Goal: Information Seeking & Learning: Learn about a topic

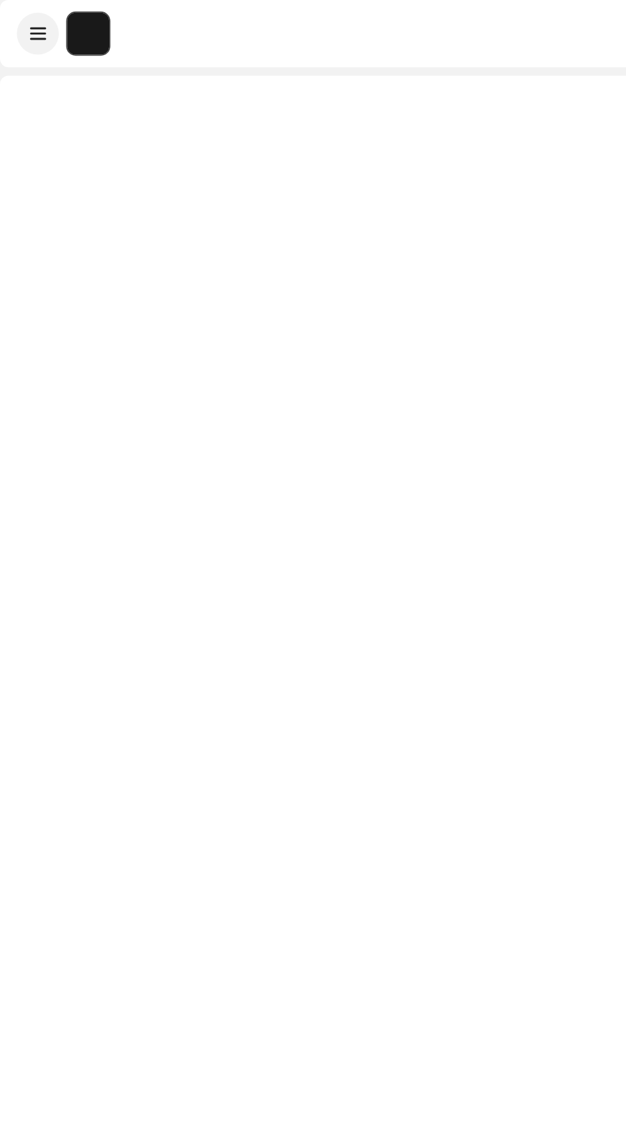
click at [3, 479] on div at bounding box center [313, 619] width 626 height 1146
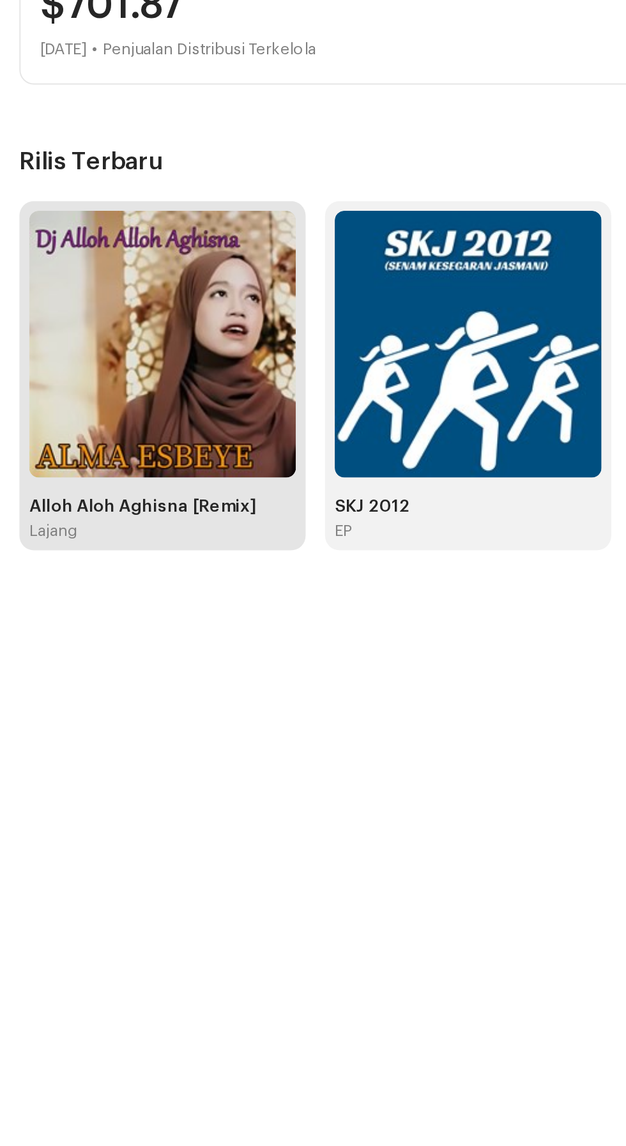
click at [105, 602] on img at bounding box center [85, 588] width 141 height 141
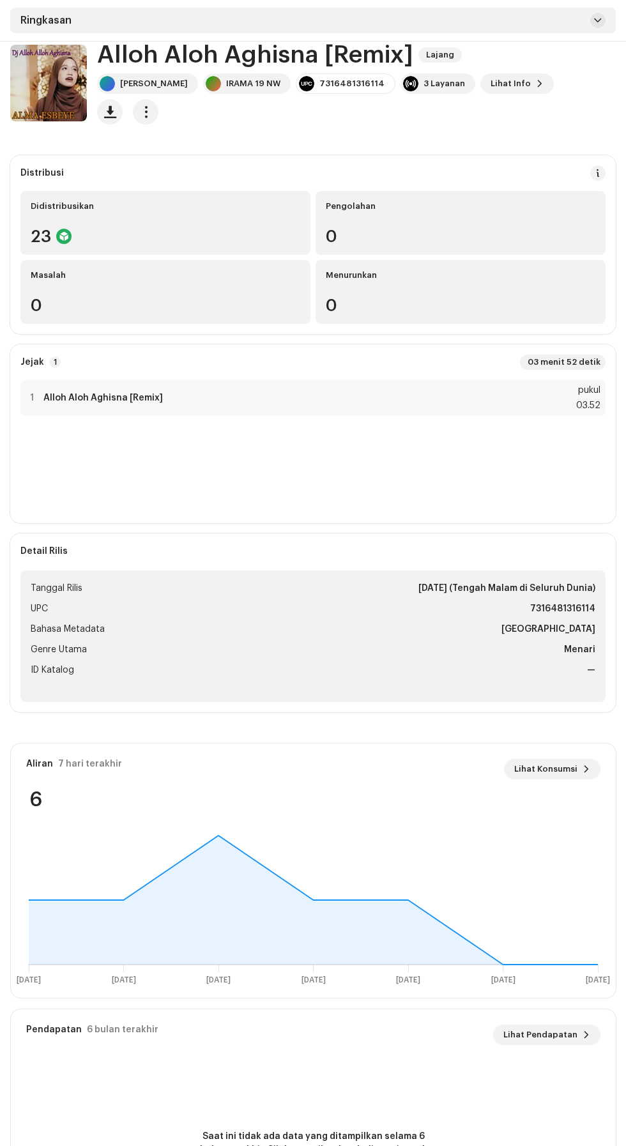
scroll to position [56, 0]
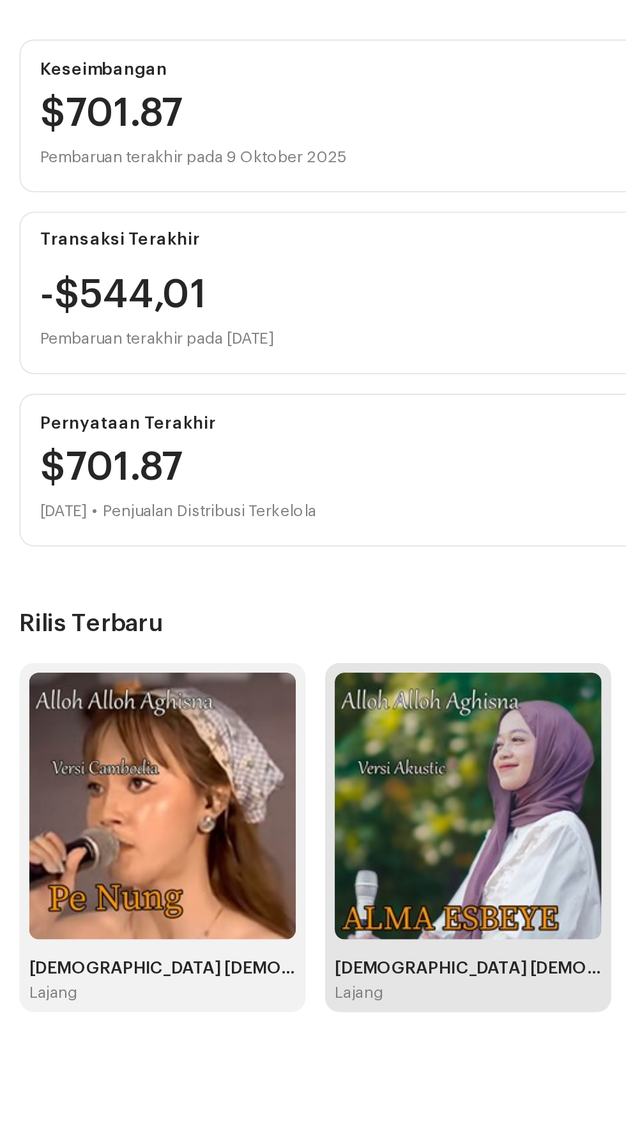
click at [248, 576] on img at bounding box center [246, 588] width 141 height 141
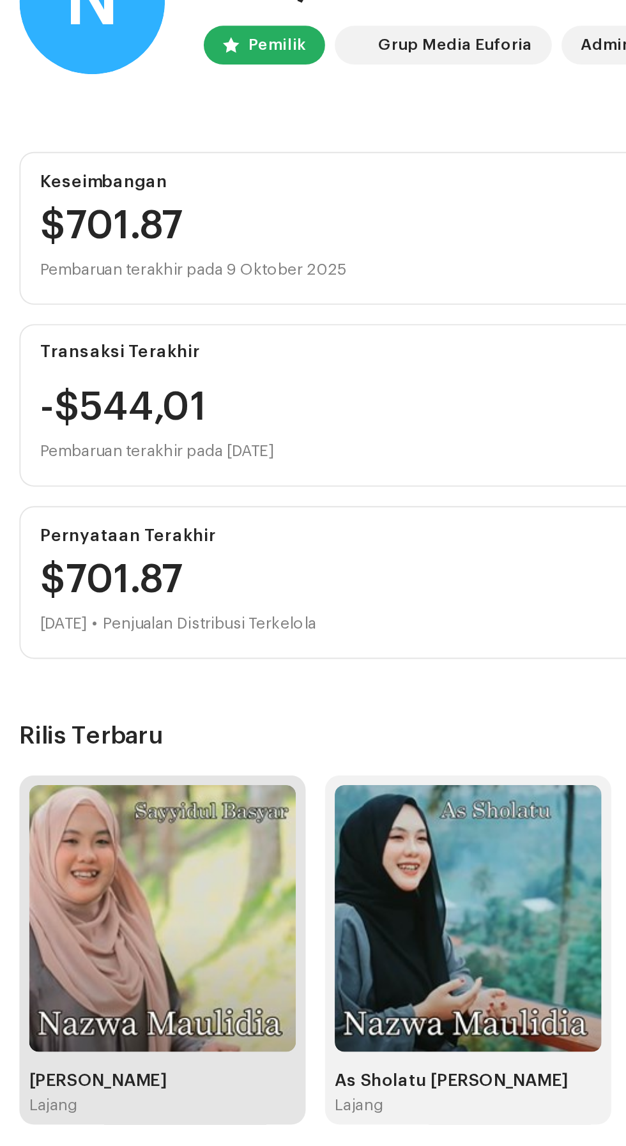
click at [109, 587] on img at bounding box center [85, 588] width 141 height 141
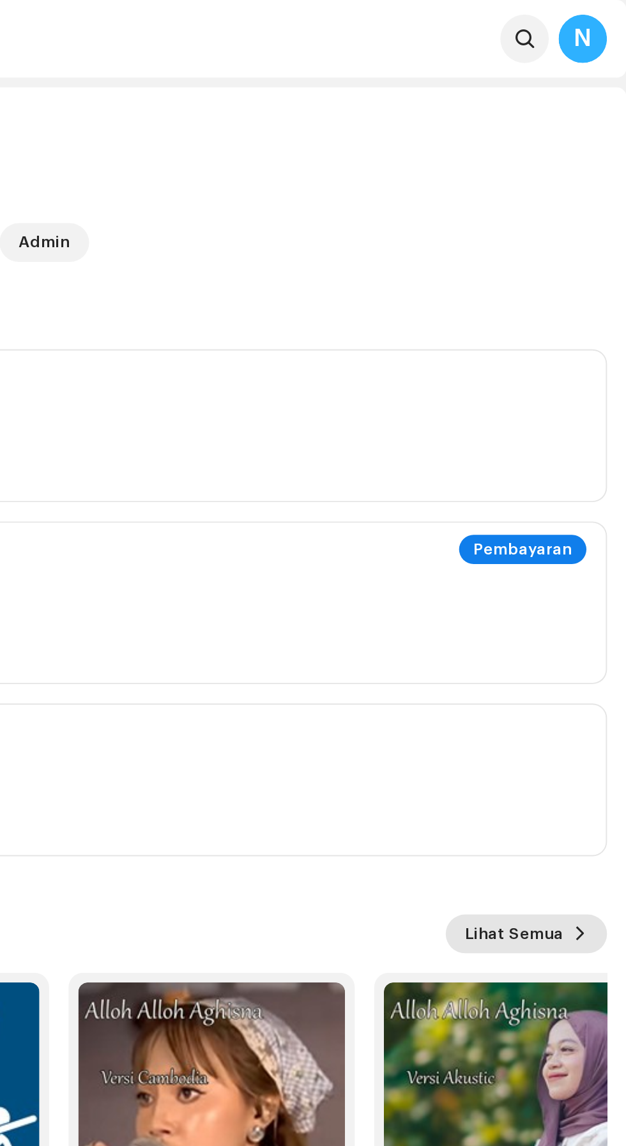
click at [576, 490] on font "Lihat Semua" at bounding box center [567, 492] width 52 height 8
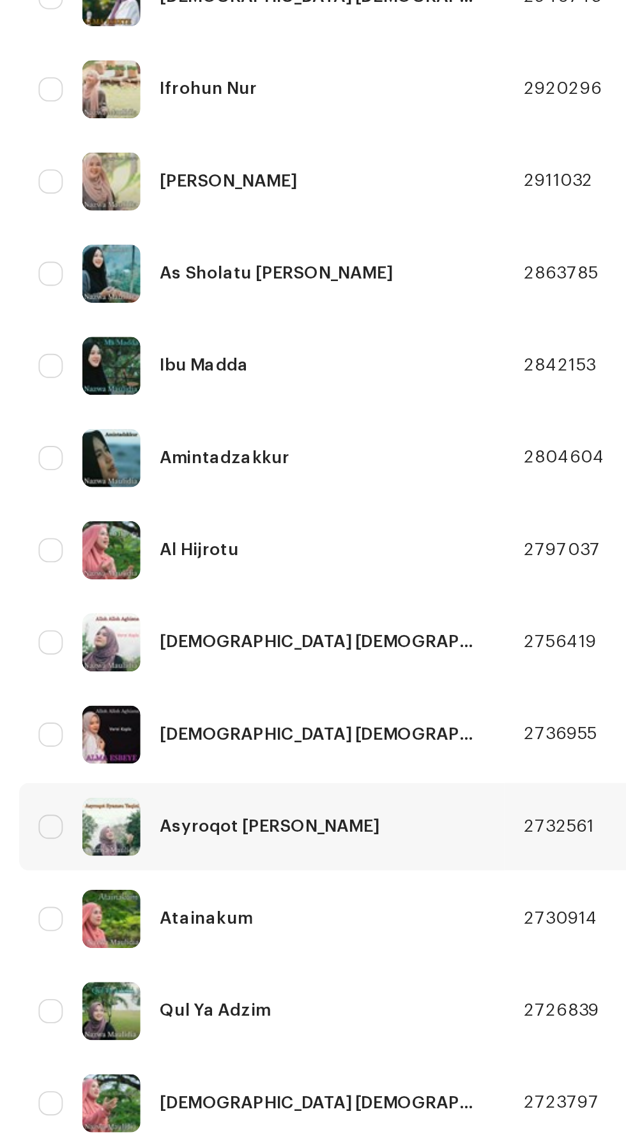
click at [171, 849] on font "Asyroqot [PERSON_NAME]" at bounding box center [142, 851] width 116 height 9
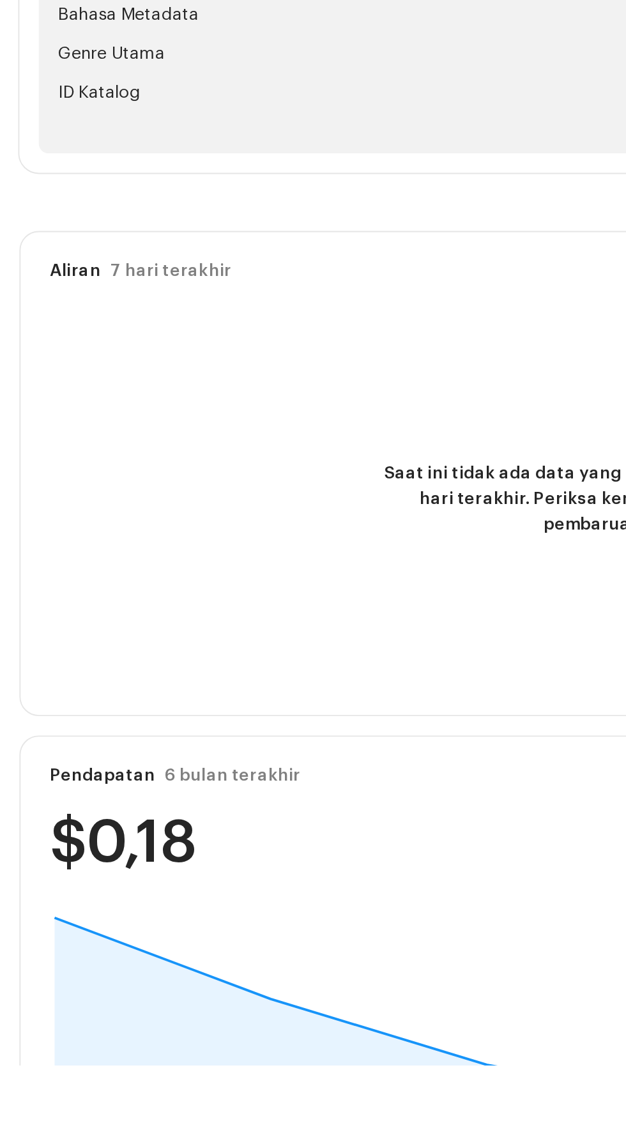
scroll to position [115, 0]
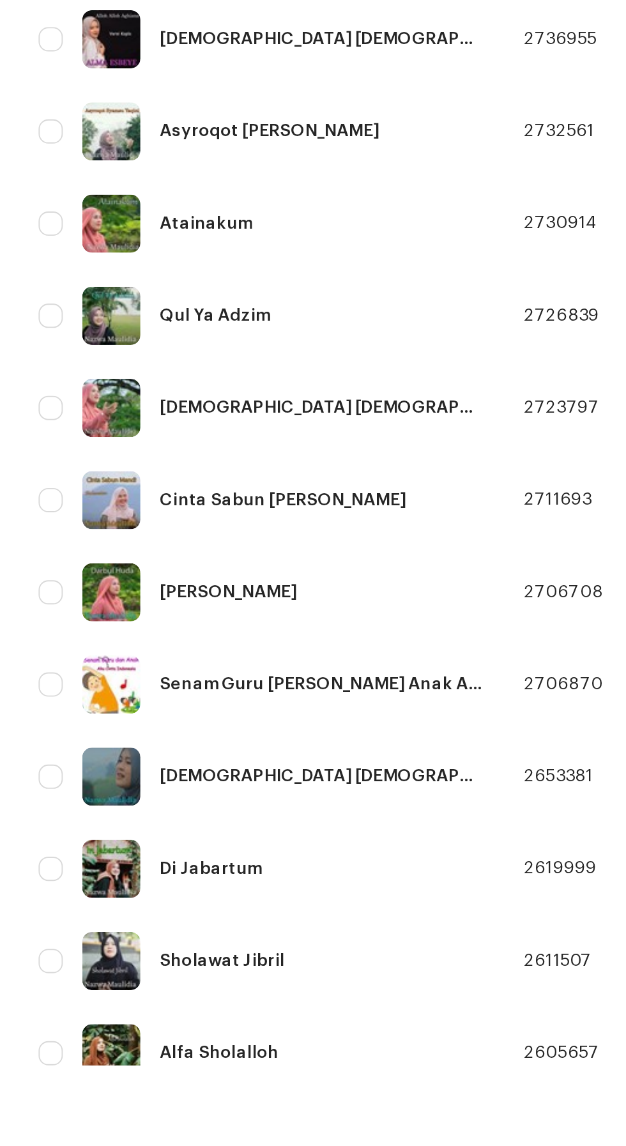
scroll to position [203, 0]
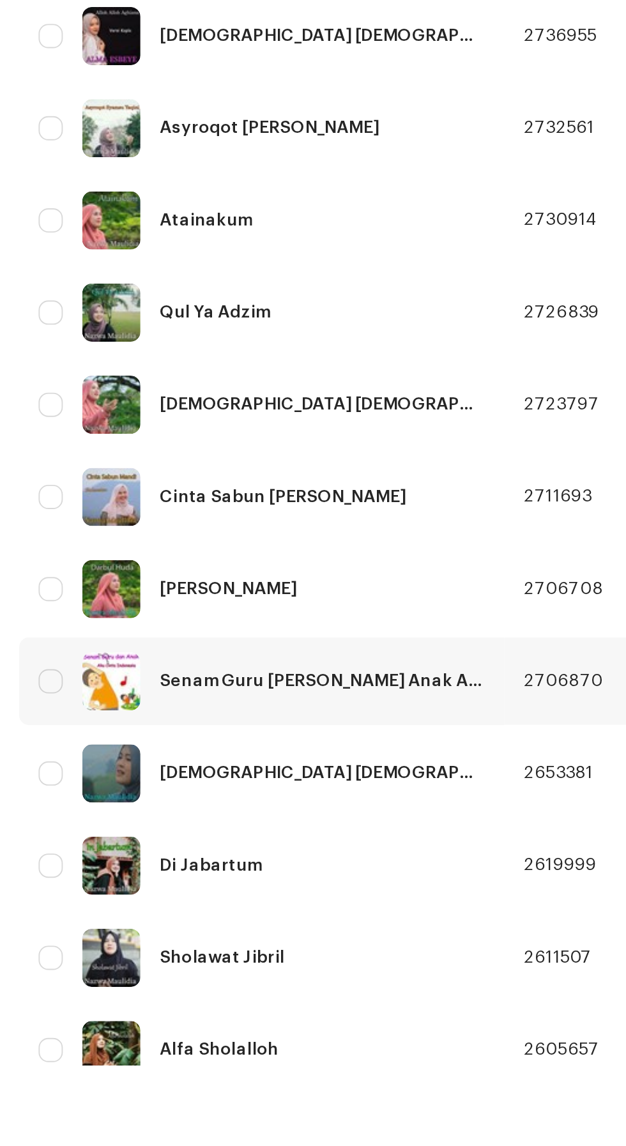
click at [218, 939] on font "Senam Guru [PERSON_NAME] Anak Aku Cinta Indonesia" at bounding box center [207, 943] width 247 height 9
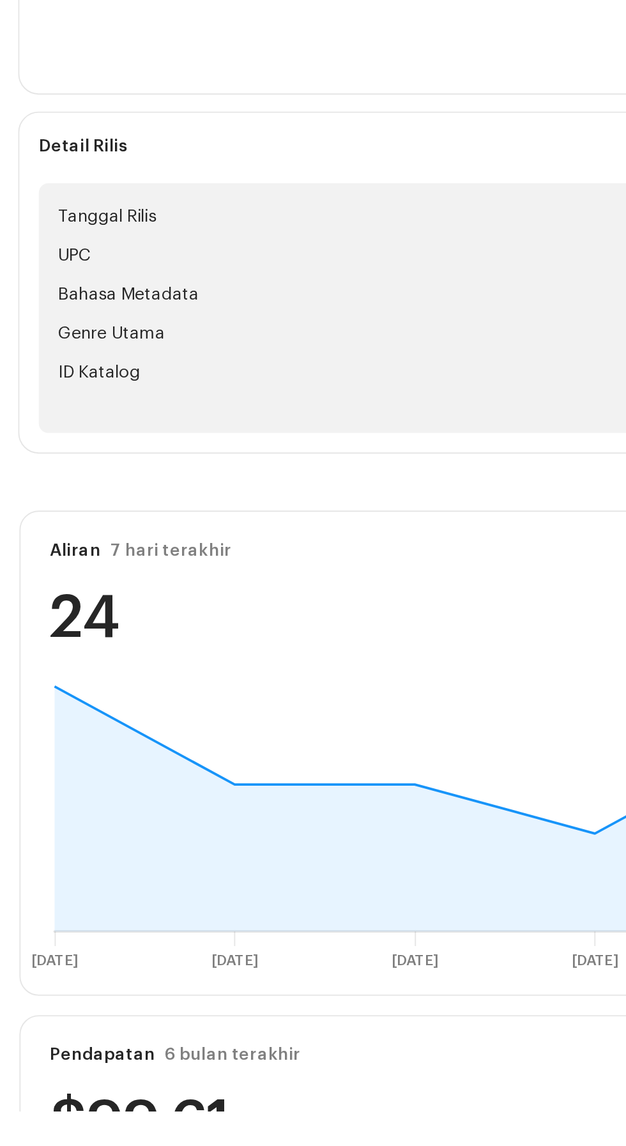
scroll to position [26, 0]
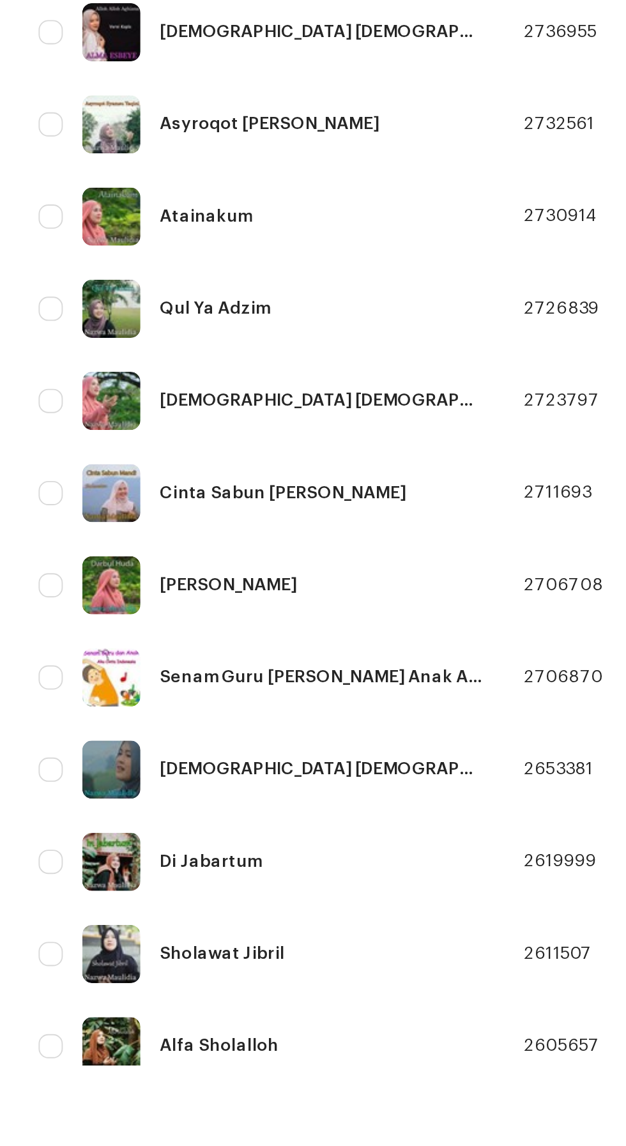
scroll to position [213, 0]
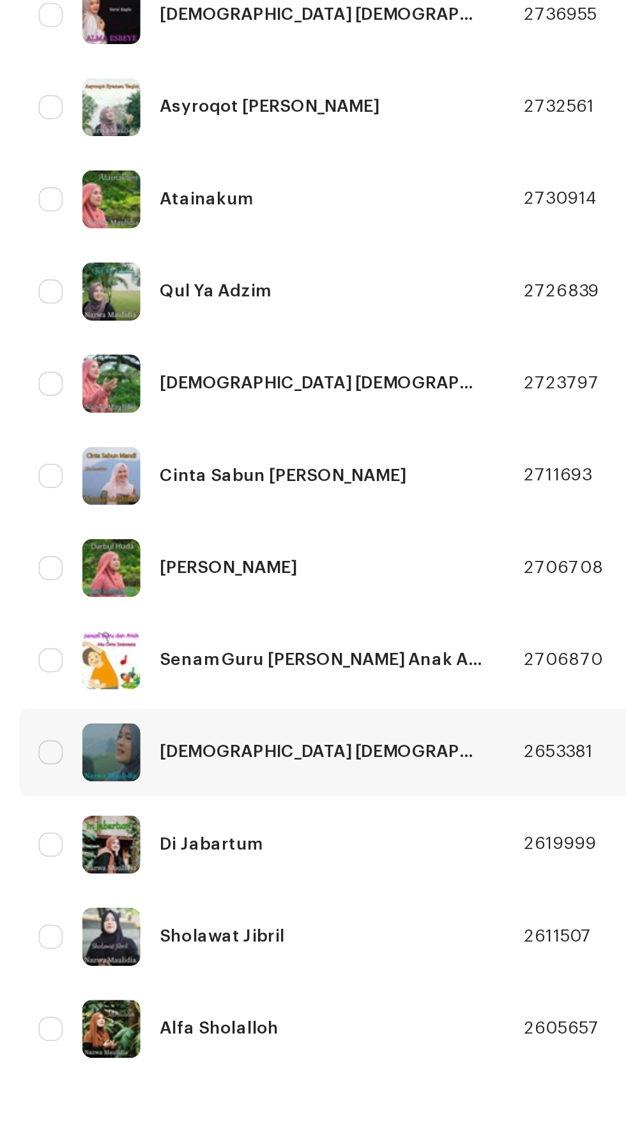
click at [162, 977] on font "[DEMOGRAPHIC_DATA] [DEMOGRAPHIC_DATA] Aghisna Baru" at bounding box center [217, 981] width 266 height 9
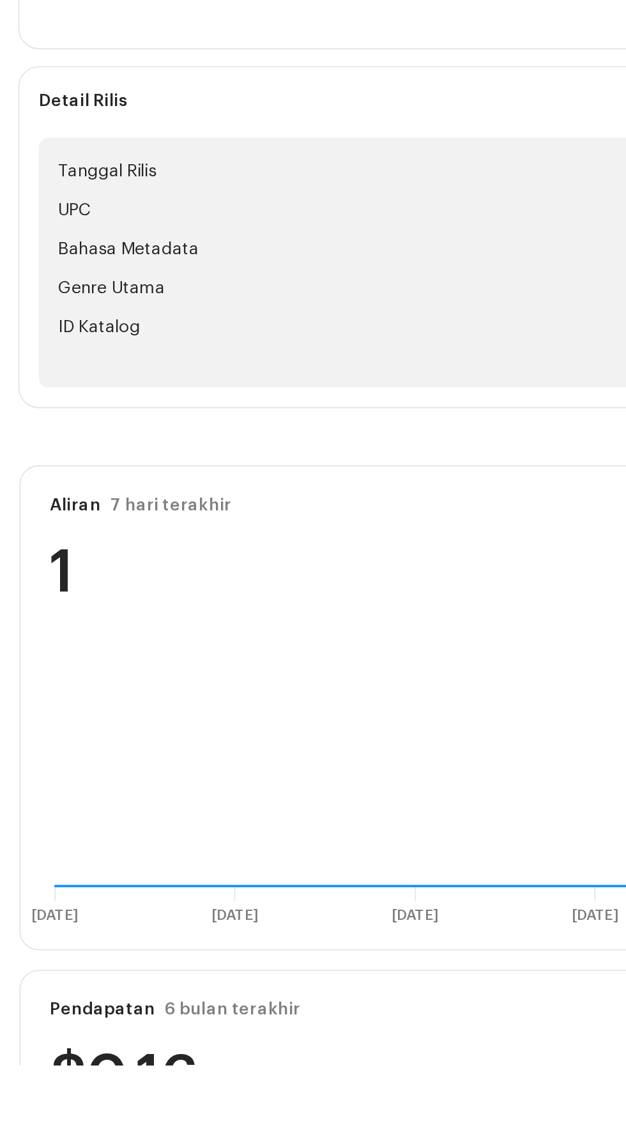
scroll to position [6, 0]
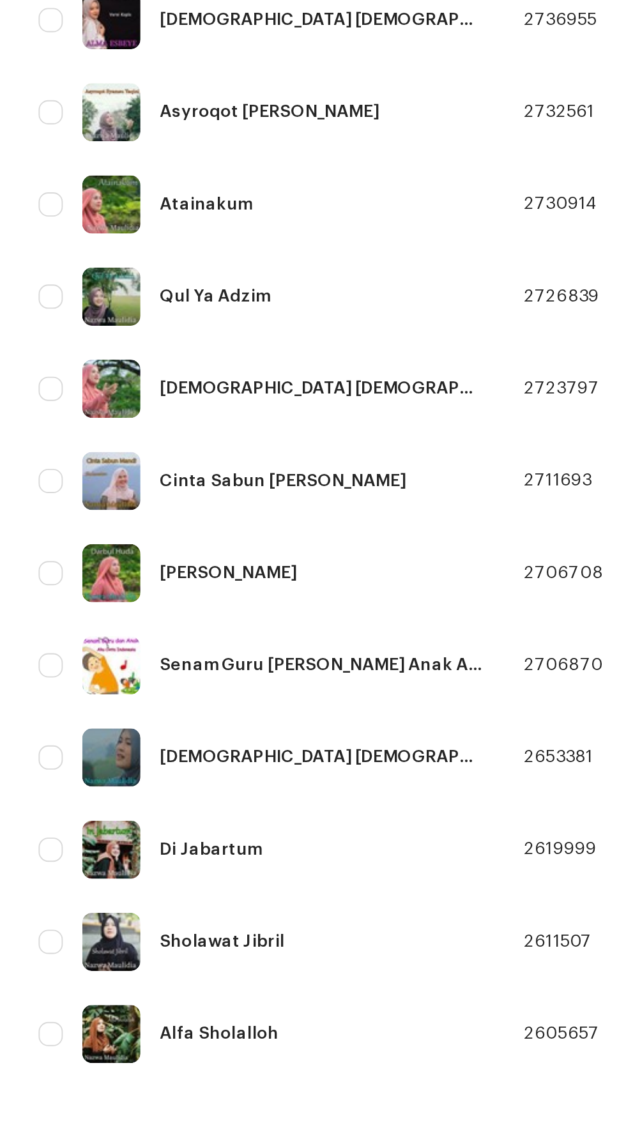
scroll to position [213, 0]
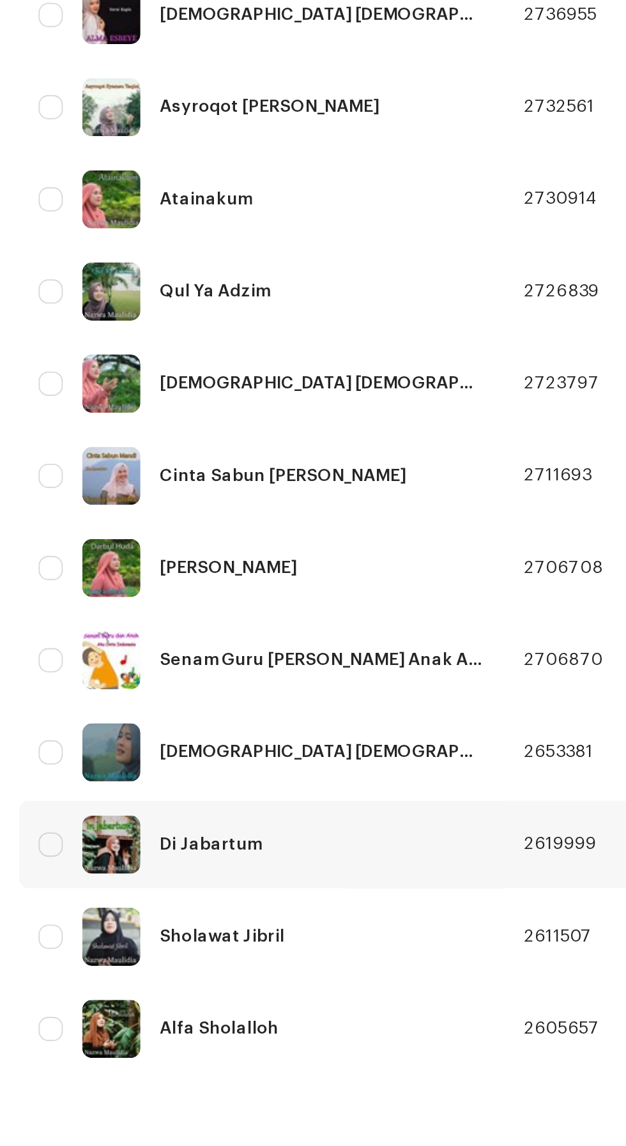
click at [134, 1029] on font "Di Jabartum" at bounding box center [111, 1030] width 54 height 9
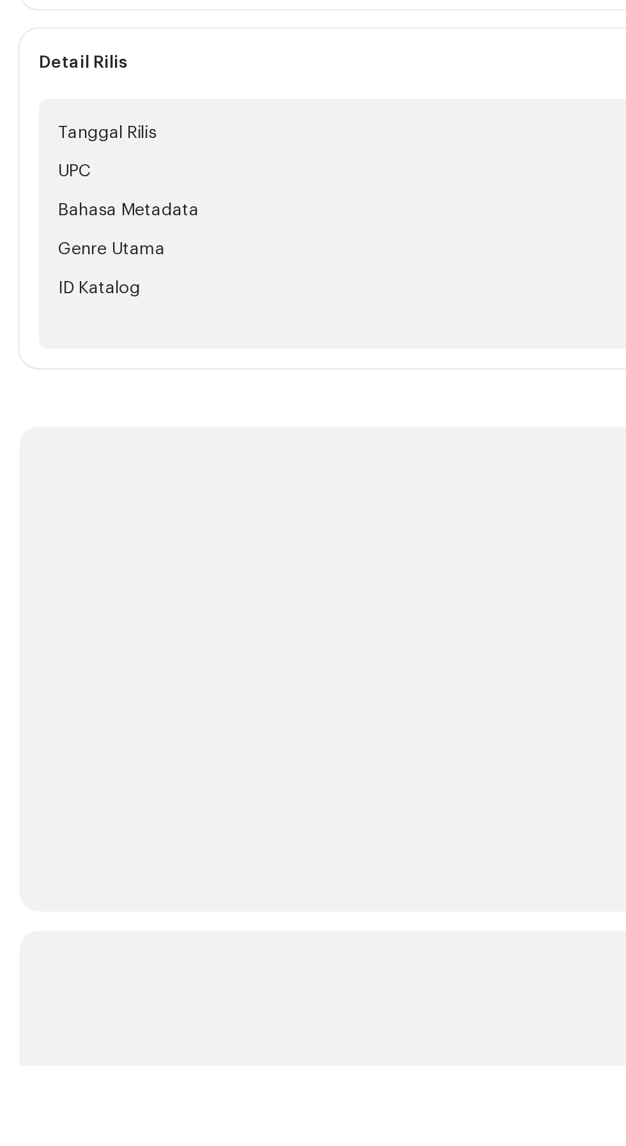
scroll to position [6, 0]
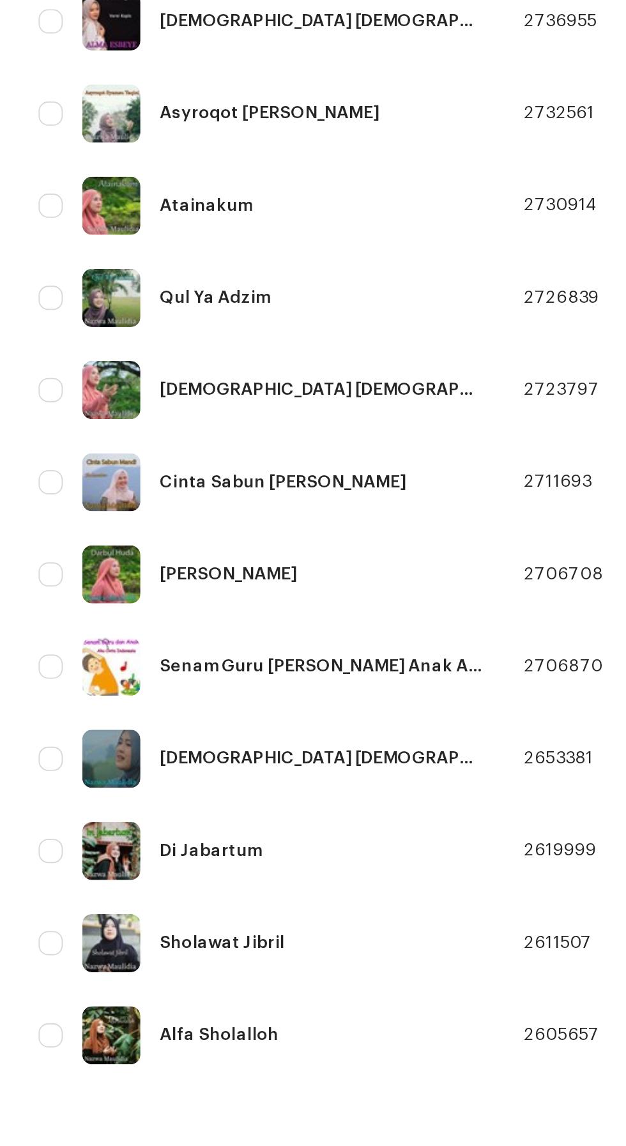
scroll to position [213, 0]
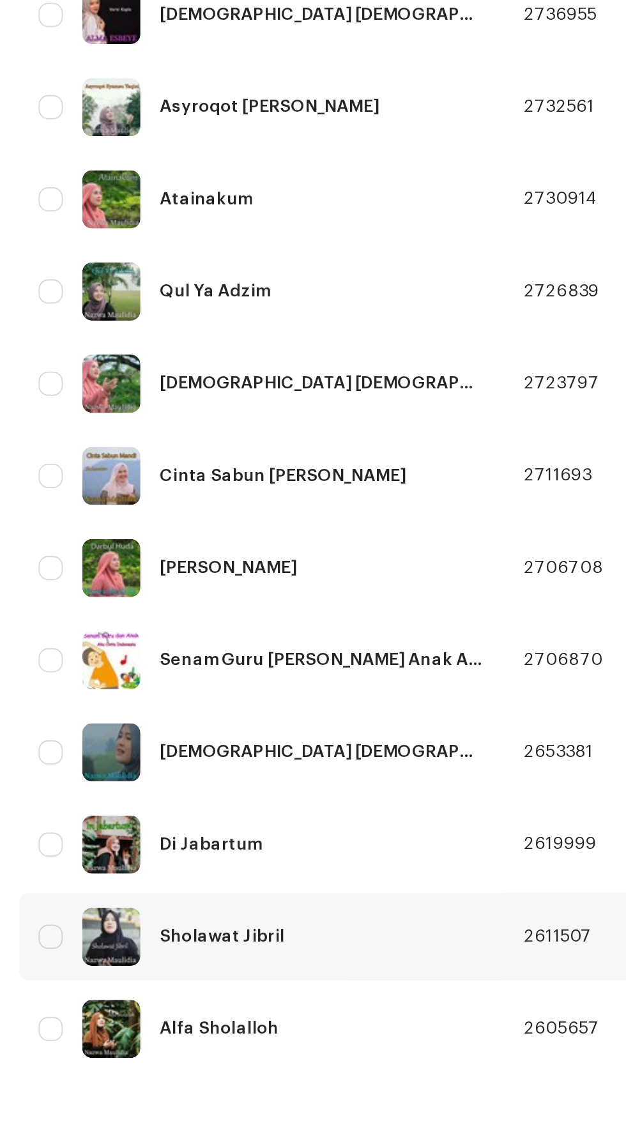
click at [134, 1079] on font "Sholawat Jibril" at bounding box center [117, 1078] width 66 height 9
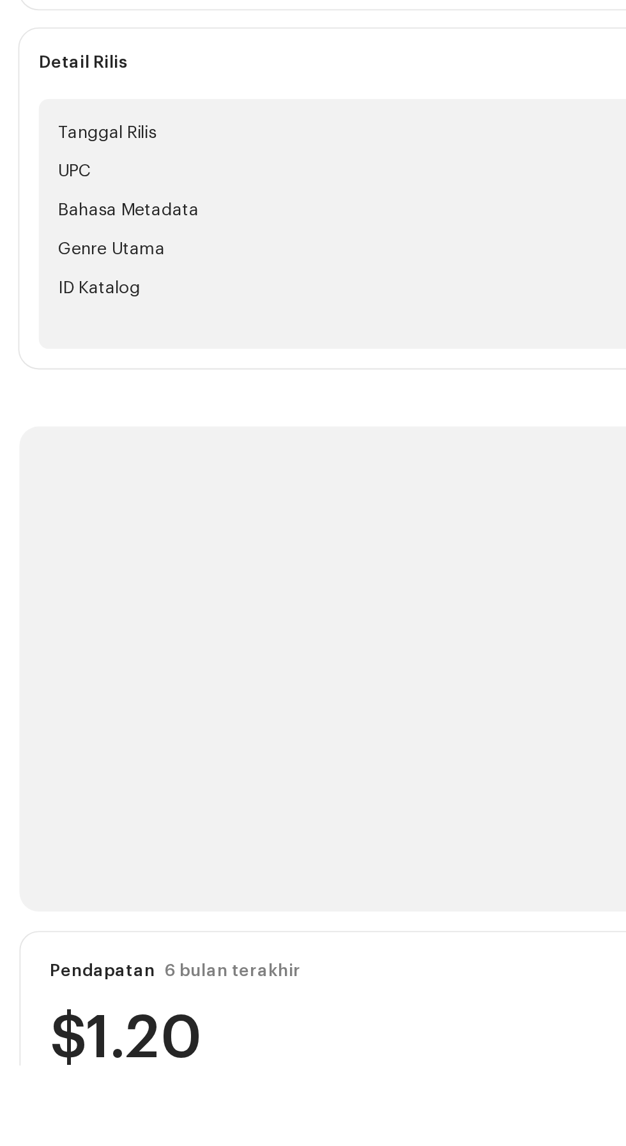
scroll to position [6, 0]
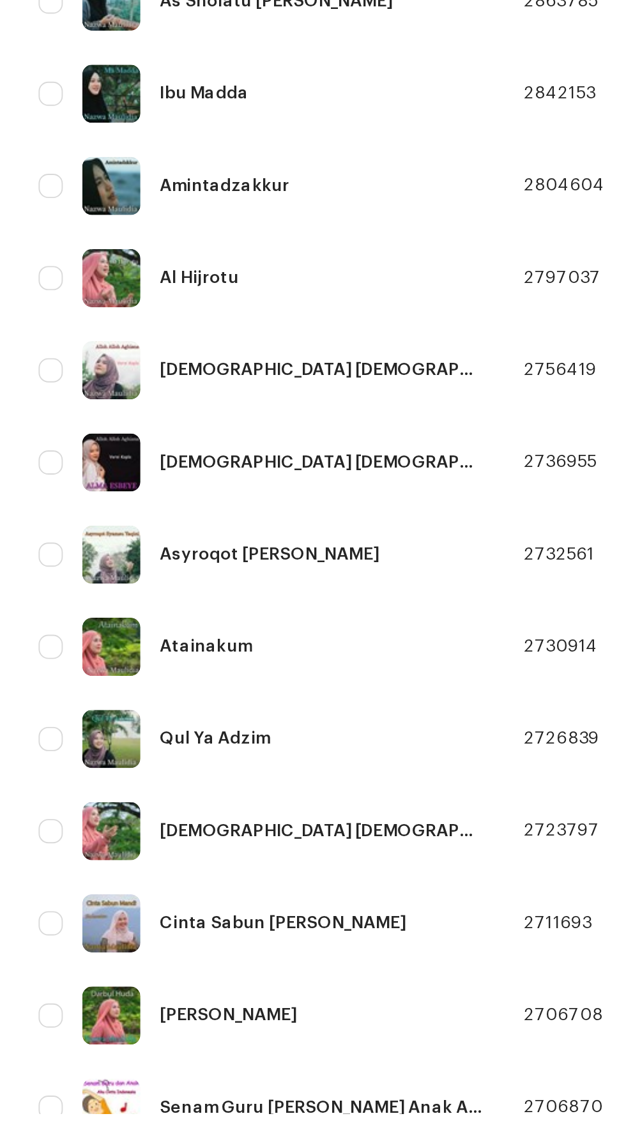
scroll to position [210, 0]
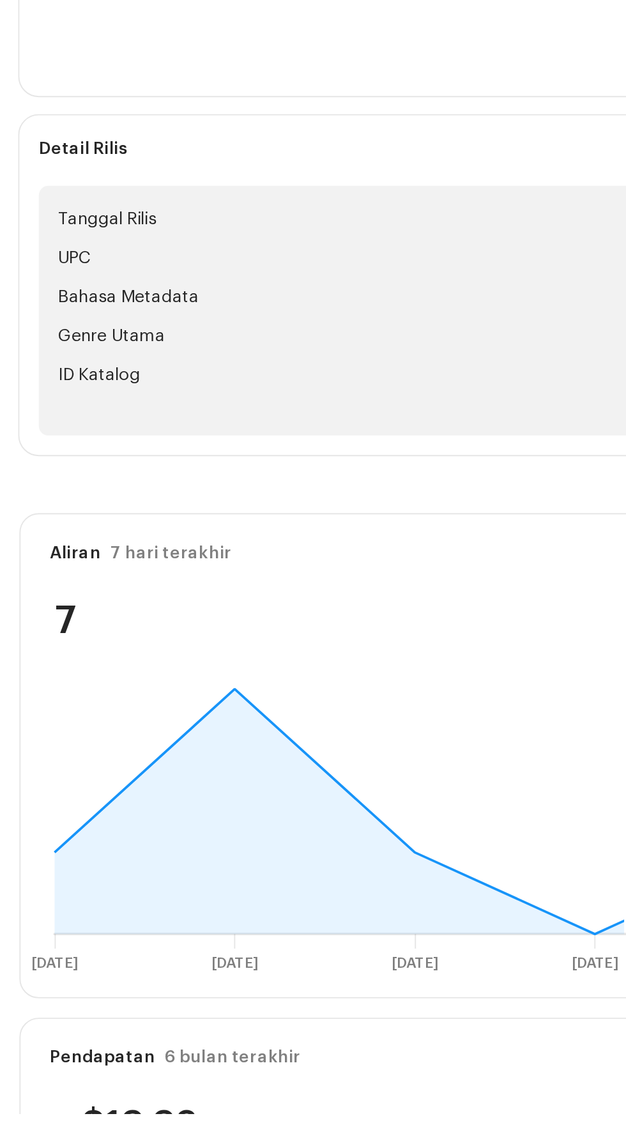
scroll to position [6, 0]
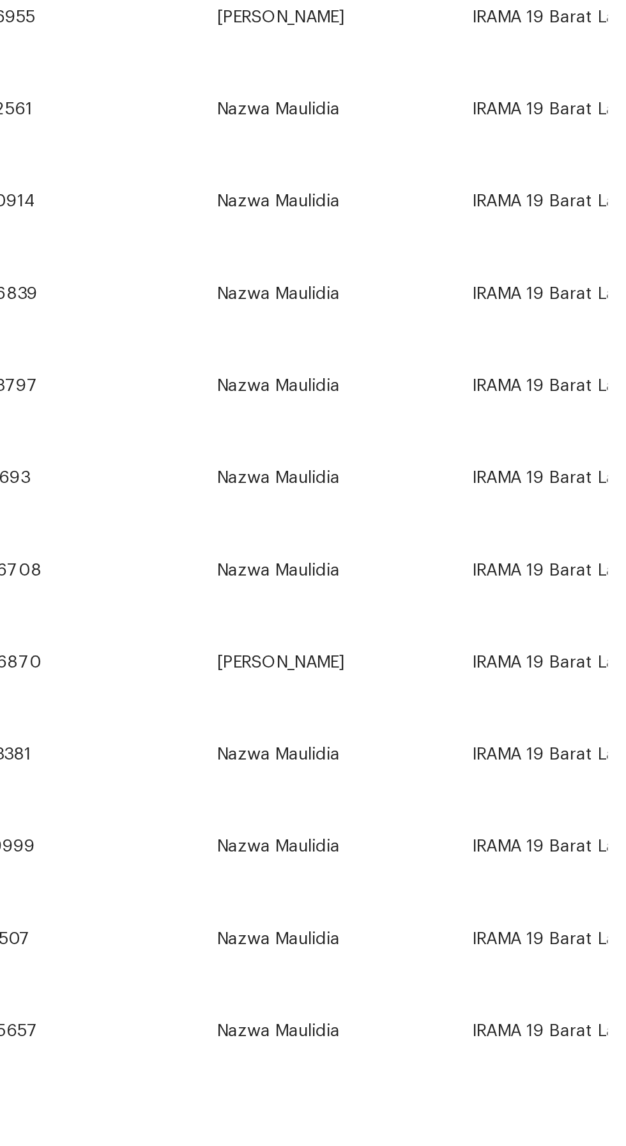
scroll to position [212, 0]
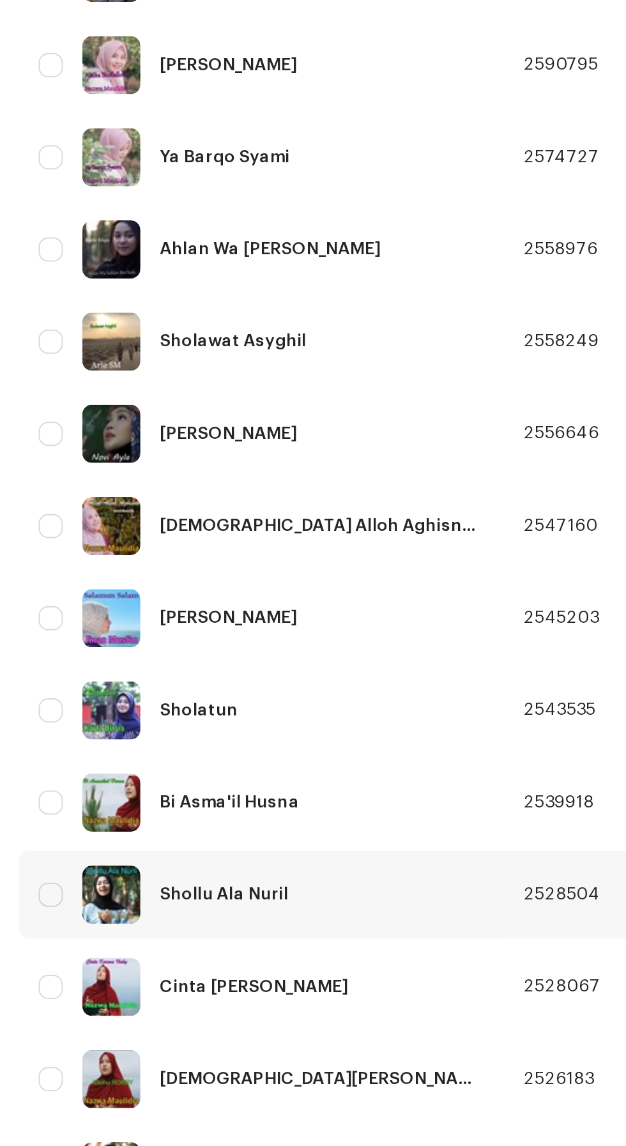
click at [148, 754] on font "Shollu Ala Nuril" at bounding box center [118, 754] width 68 height 9
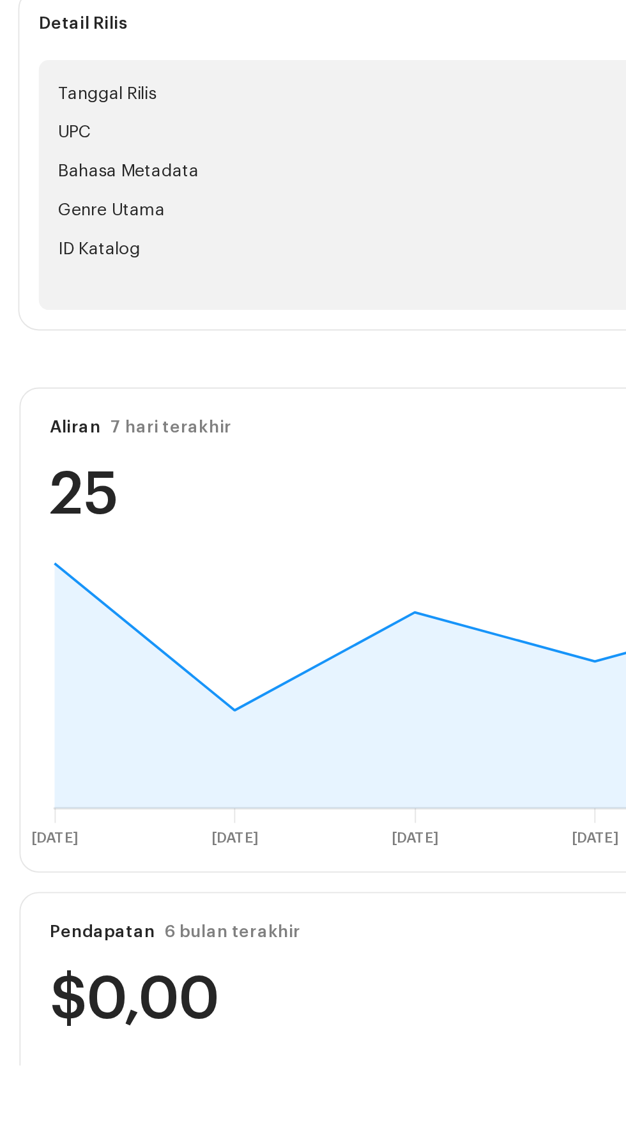
scroll to position [24, 0]
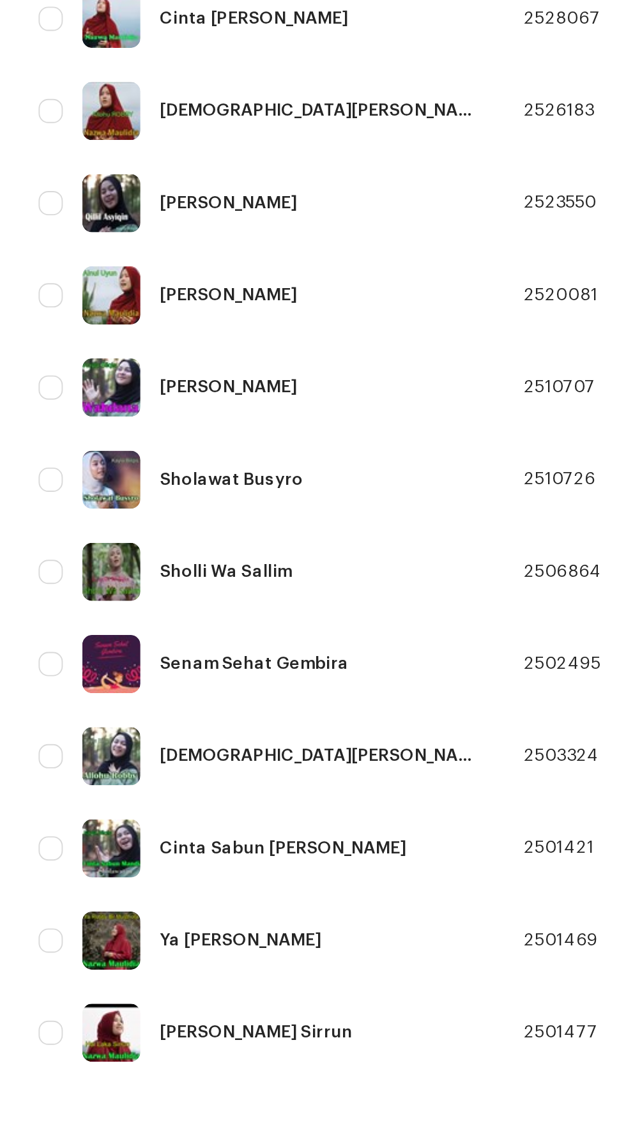
scroll to position [213, 0]
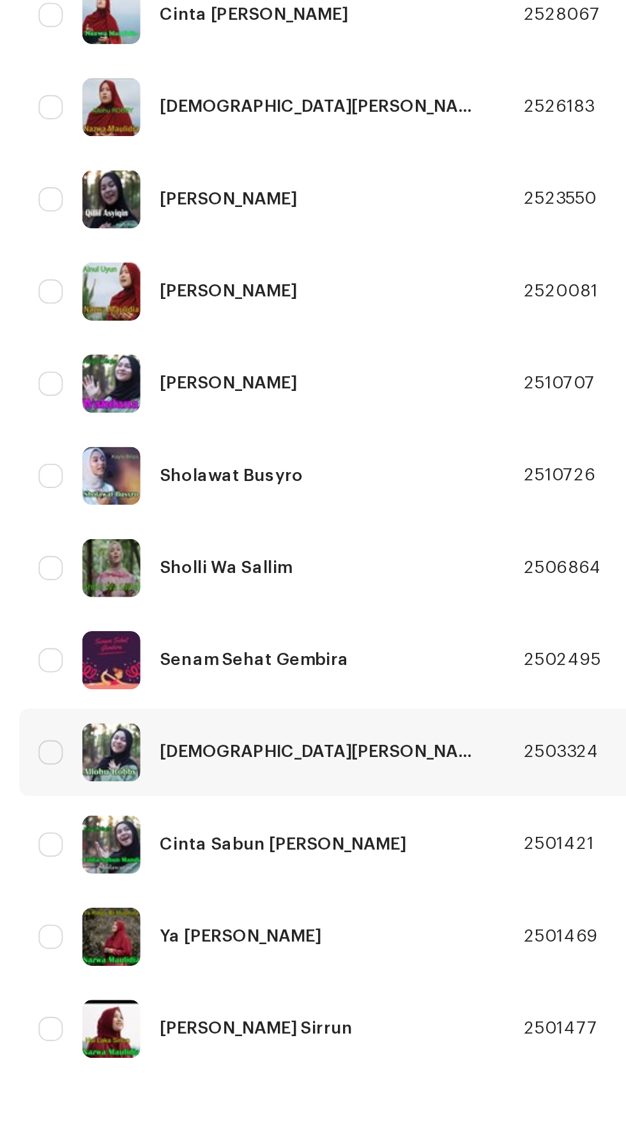
click at [134, 980] on font "[DEMOGRAPHIC_DATA][PERSON_NAME]" at bounding box center [170, 981] width 173 height 9
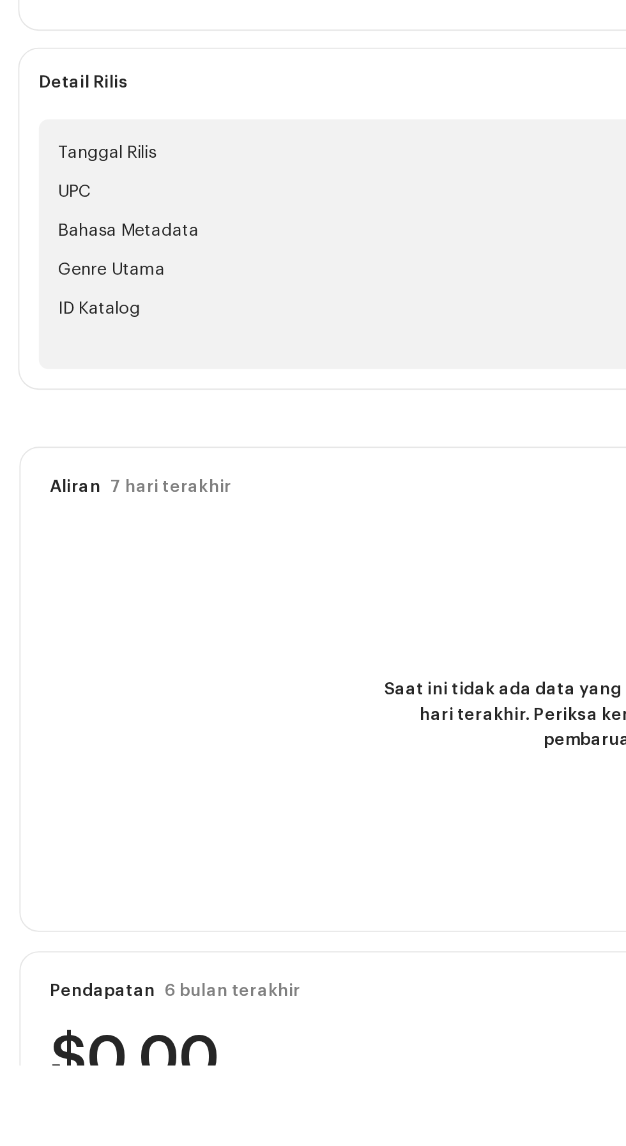
scroll to position [115, 0]
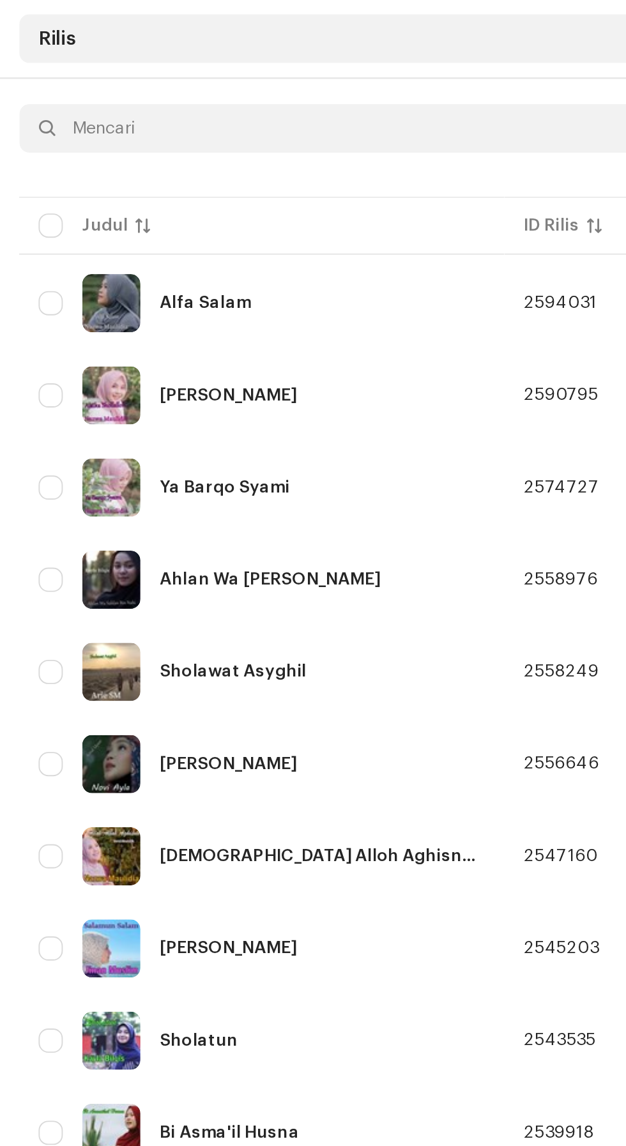
scroll to position [97, 0]
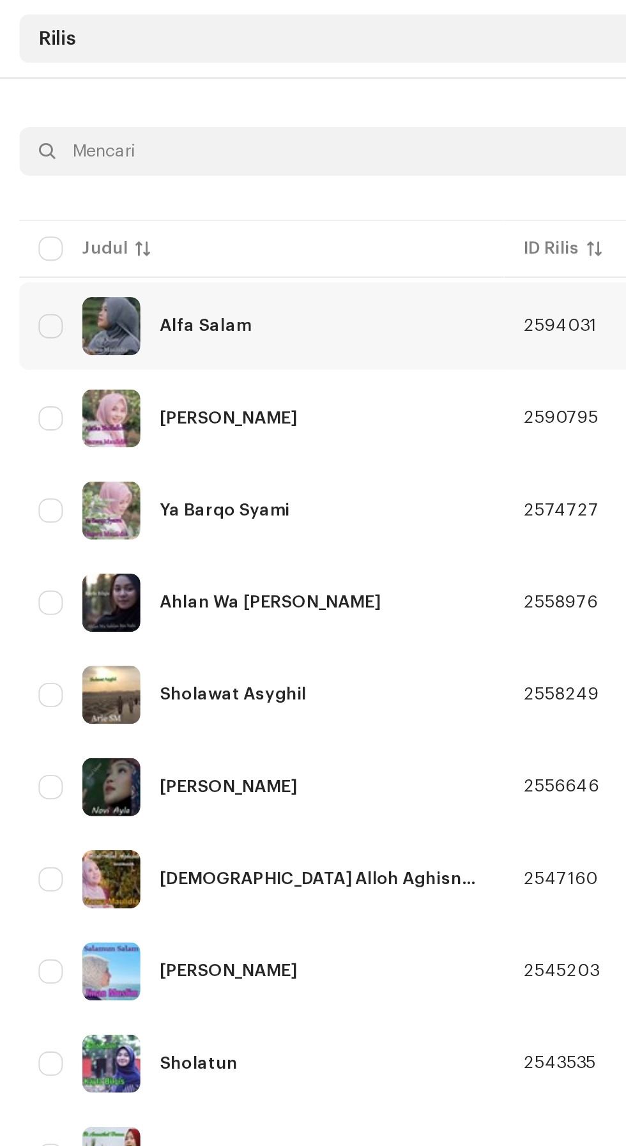
click at [118, 169] on font "Alfa Salam" at bounding box center [108, 171] width 48 height 9
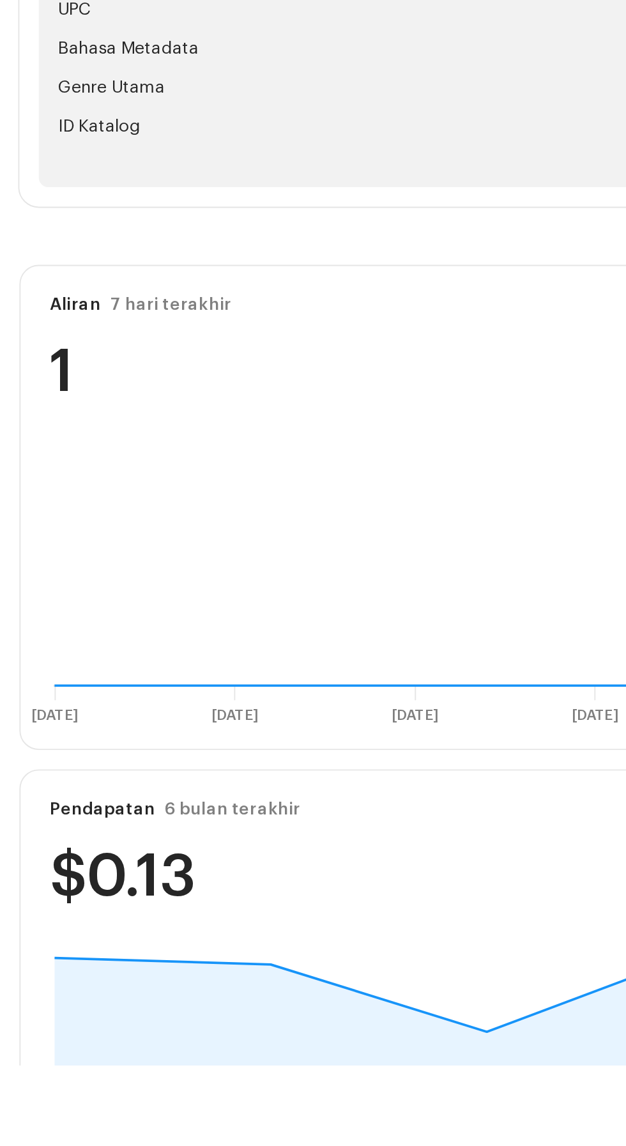
scroll to position [89, 0]
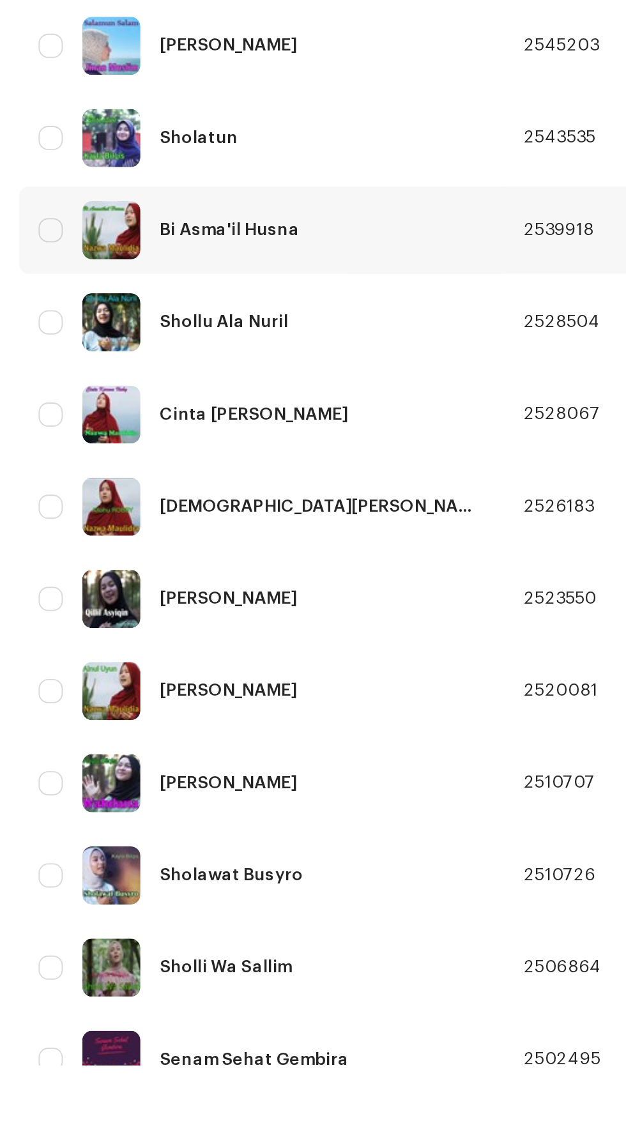
click at [137, 703] on font "Bi Asma'il Husna" at bounding box center [120, 706] width 73 height 9
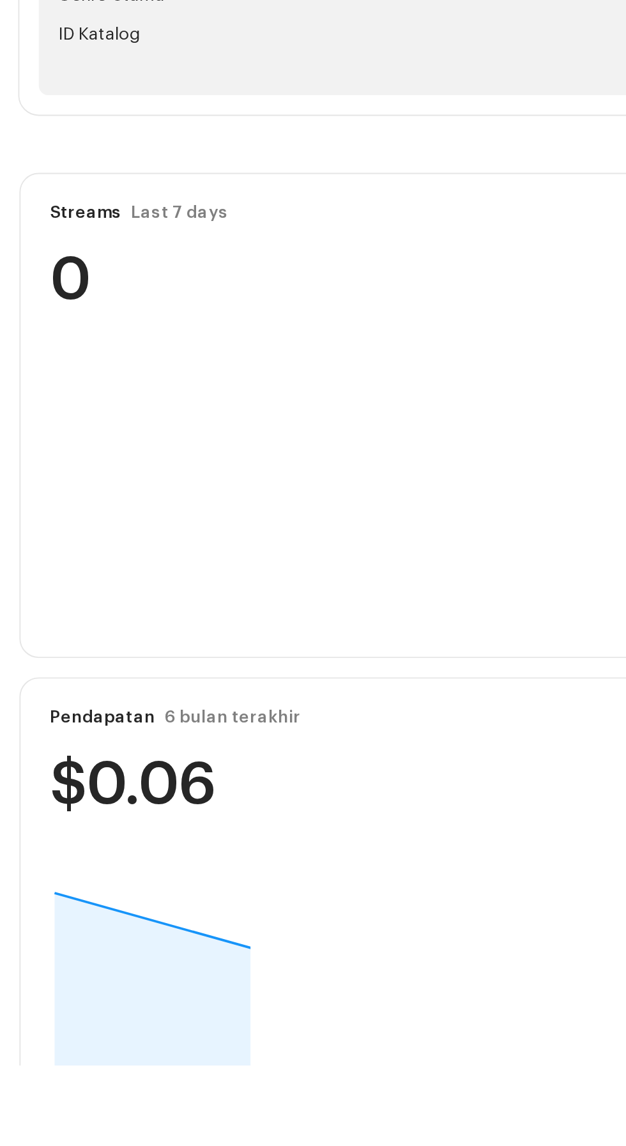
scroll to position [114, 0]
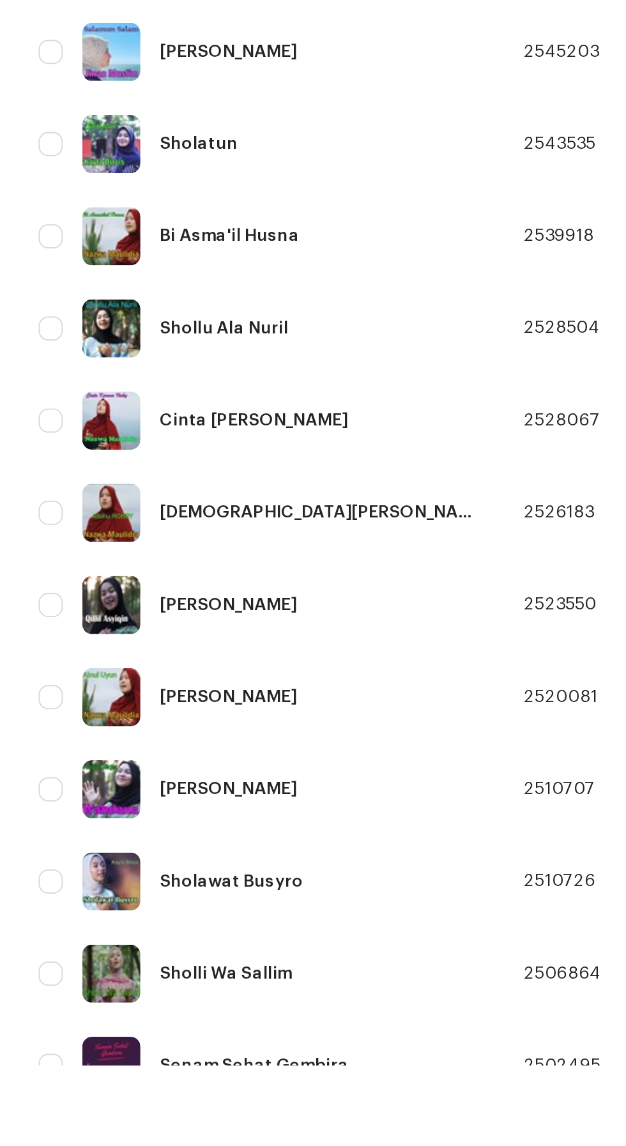
scroll to position [213, 0]
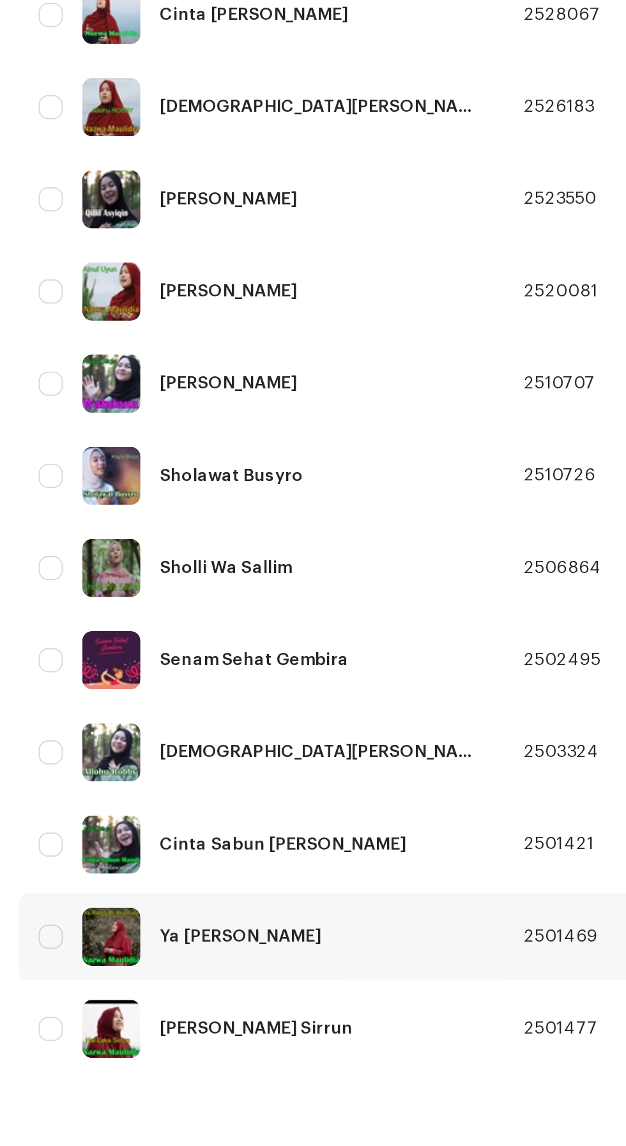
click at [157, 1075] on font "Ya [PERSON_NAME]" at bounding box center [126, 1078] width 85 height 9
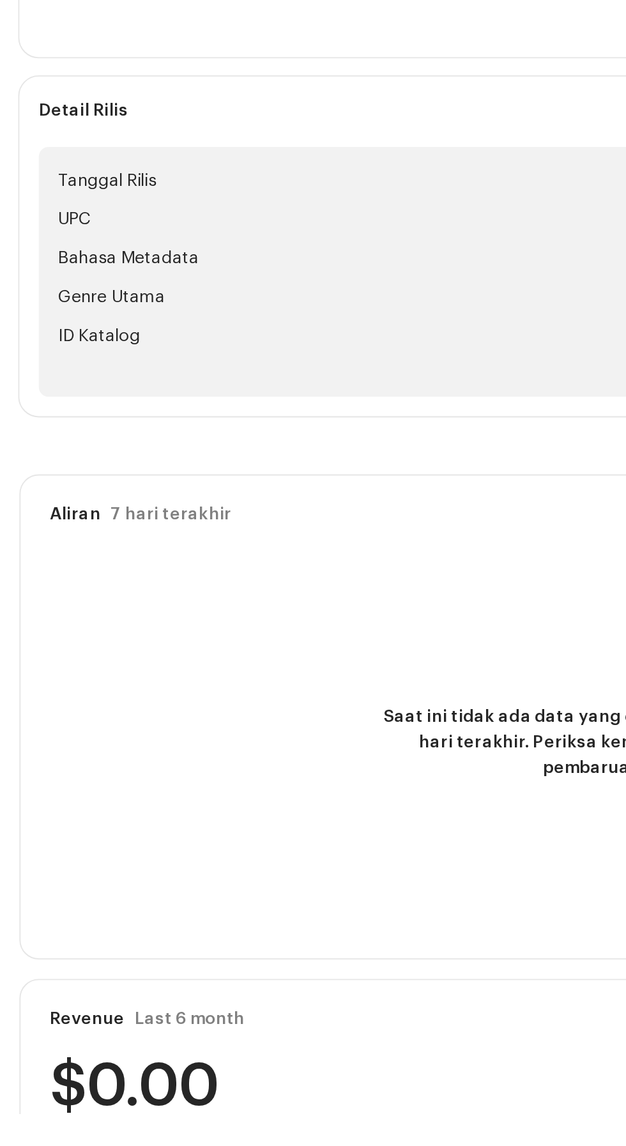
scroll to position [6, 0]
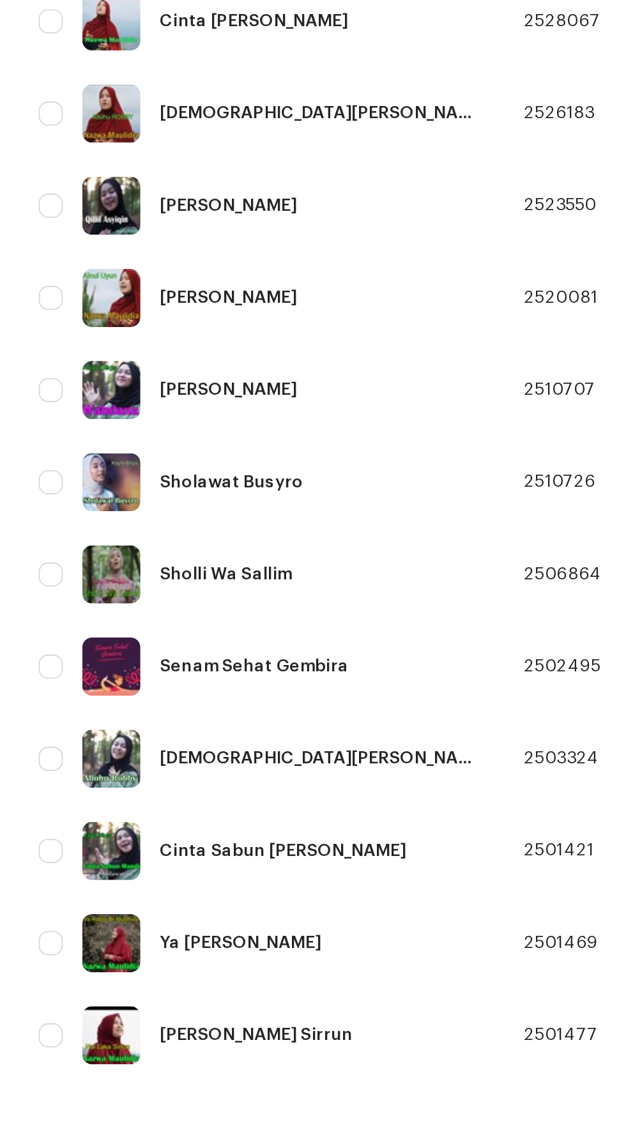
scroll to position [211, 0]
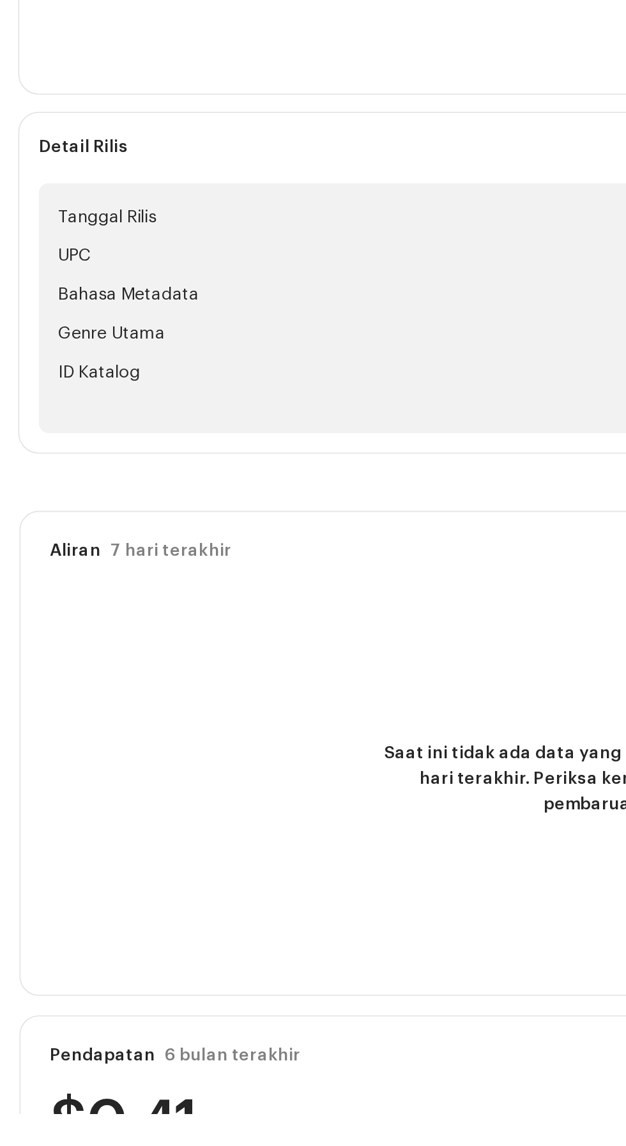
scroll to position [6, 0]
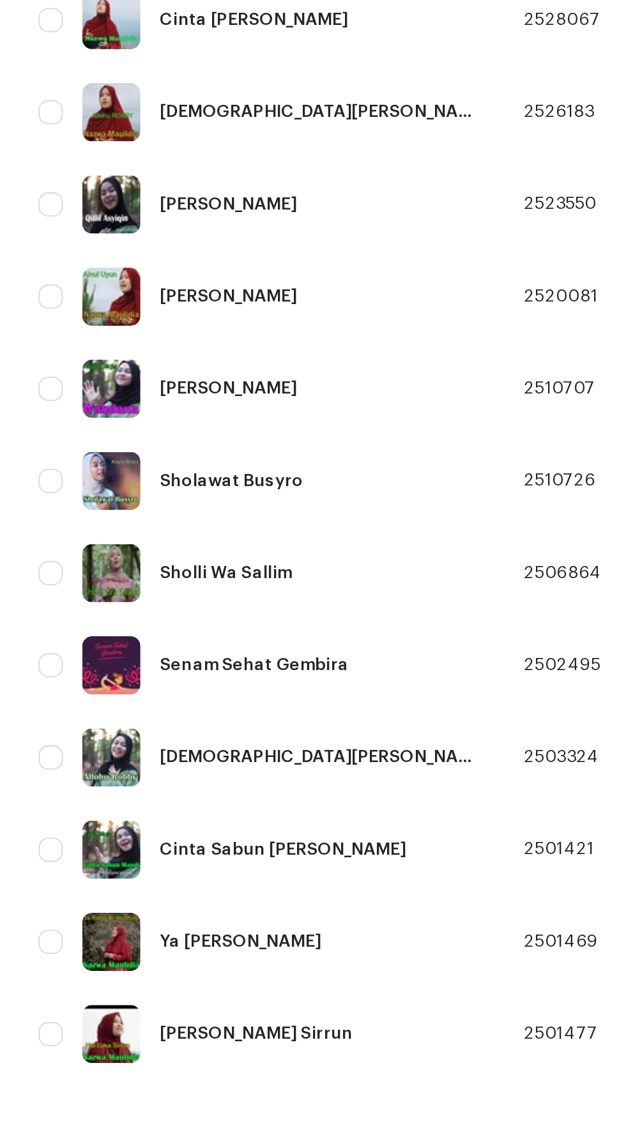
scroll to position [213, 0]
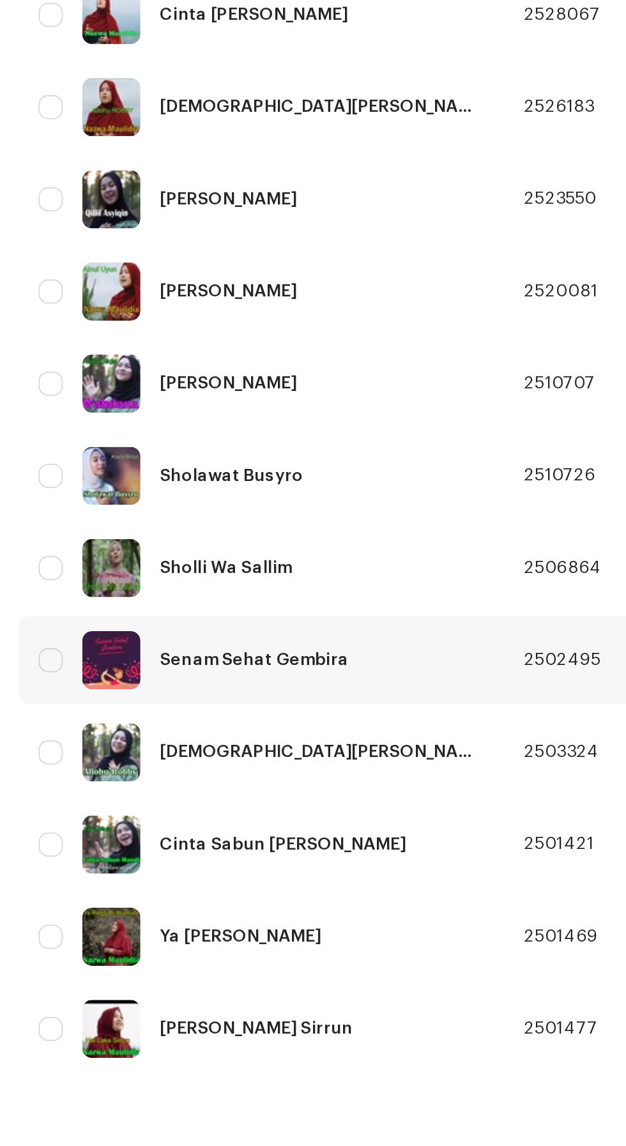
click at [138, 935] on font "Senam Sehat Gembira" at bounding box center [134, 932] width 100 height 9
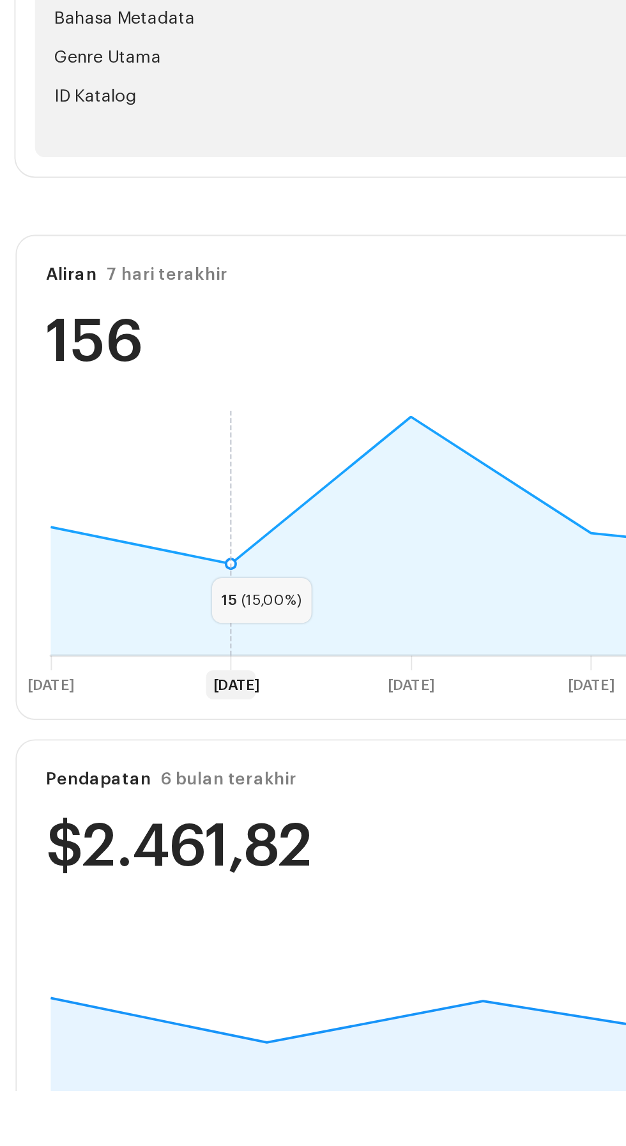
scroll to position [115, 0]
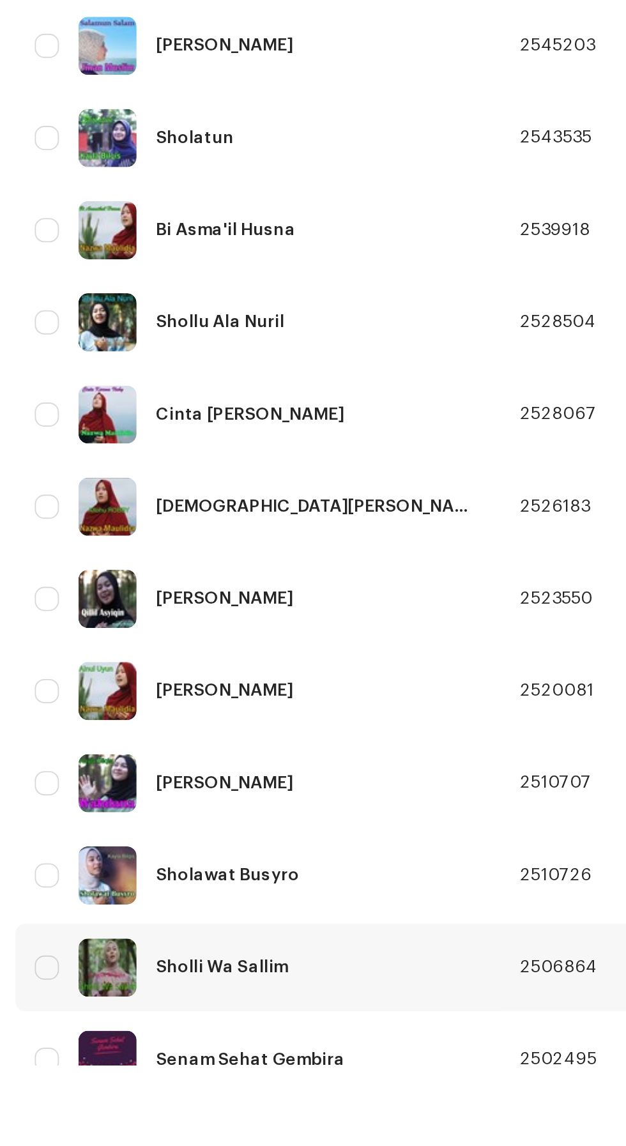
click at [137, 1090] on font "Sholli Wa Sallim" at bounding box center [119, 1094] width 70 height 9
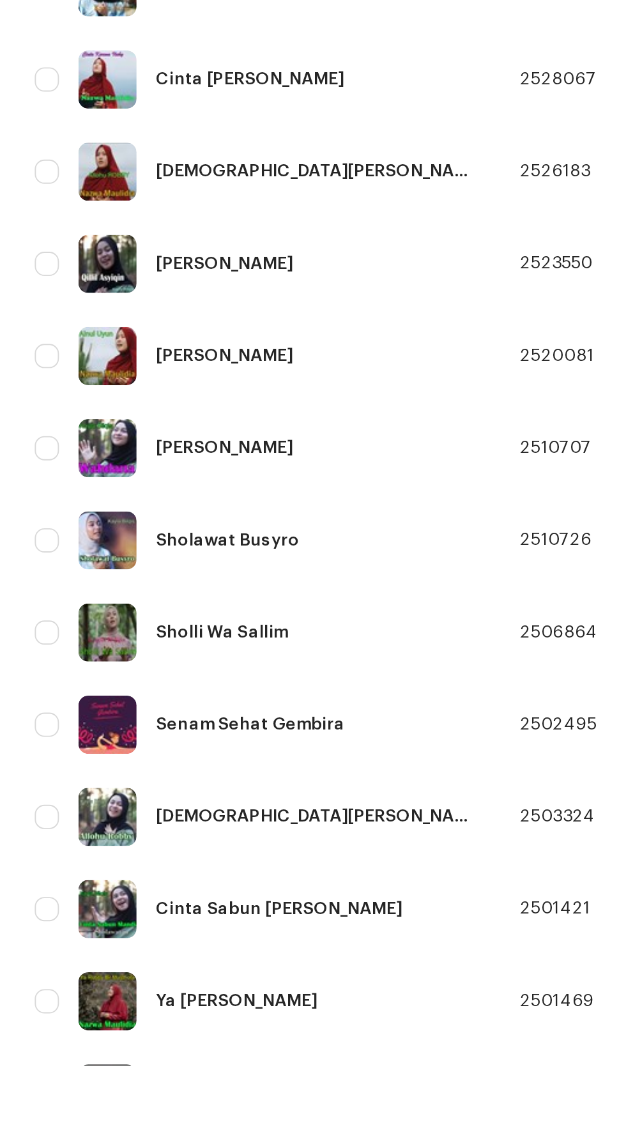
scroll to position [213, 0]
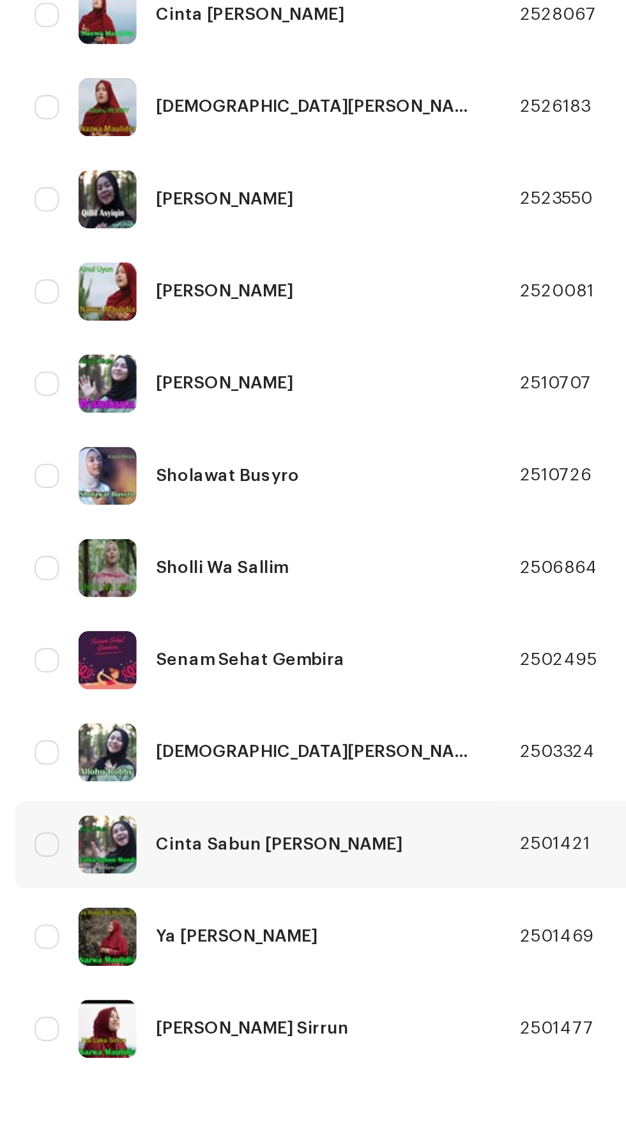
click at [153, 1033] on font "Cinta Sabun [PERSON_NAME]" at bounding box center [149, 1030] width 130 height 9
